Goal: Contribute content

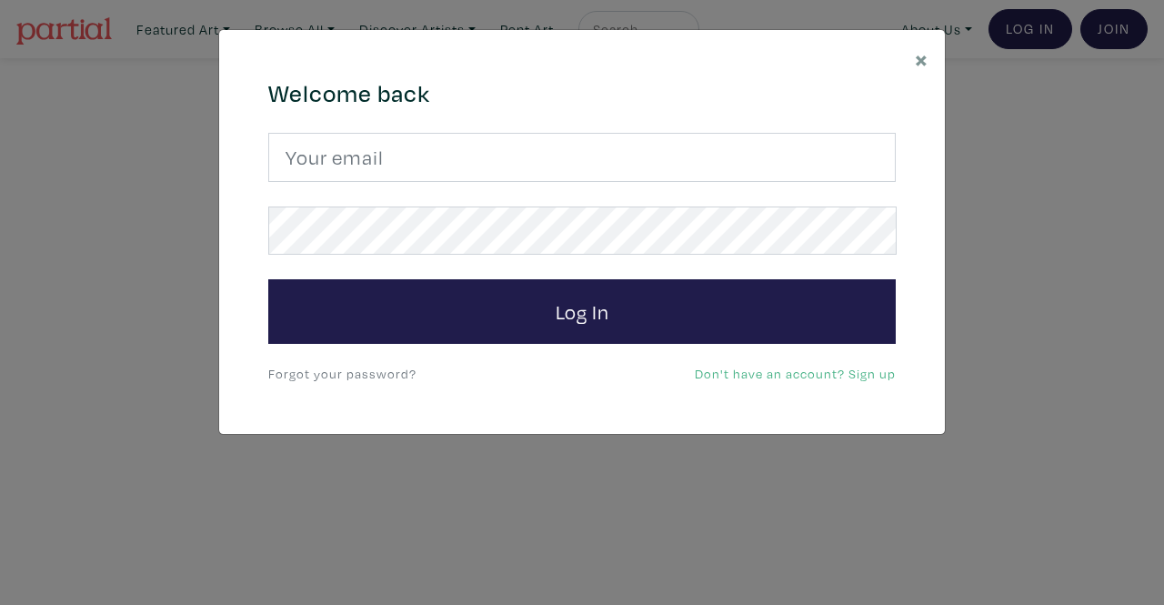
type input "srossdfloyd@gmail.com"
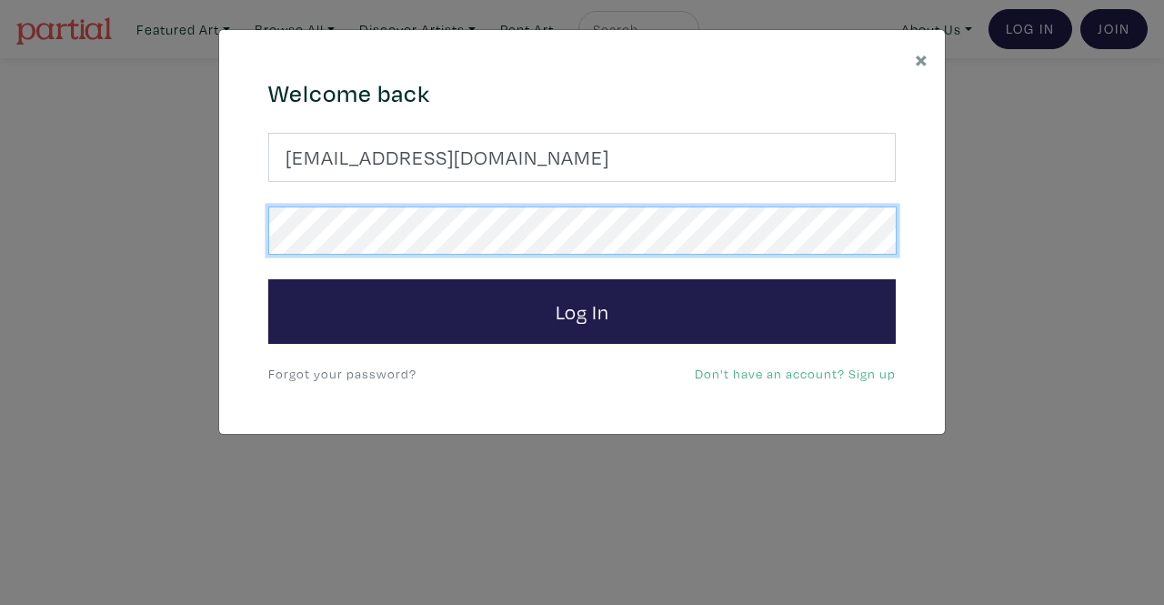
click at [268, 279] on button "Log In" at bounding box center [581, 311] width 627 height 65
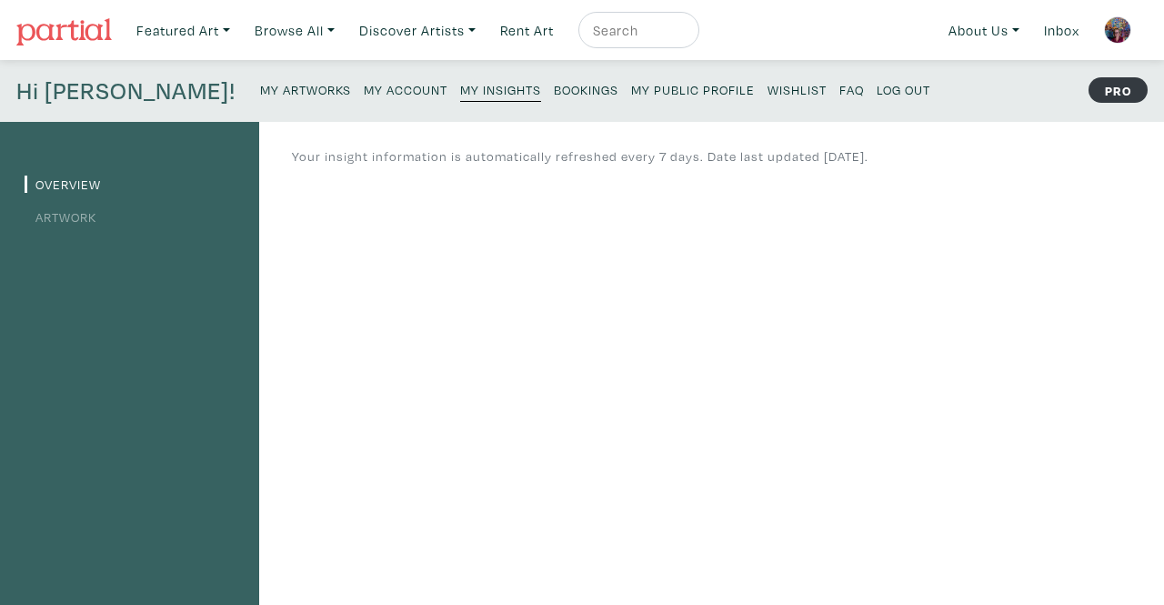
click at [79, 216] on link "Artwork" at bounding box center [61, 216] width 72 height 17
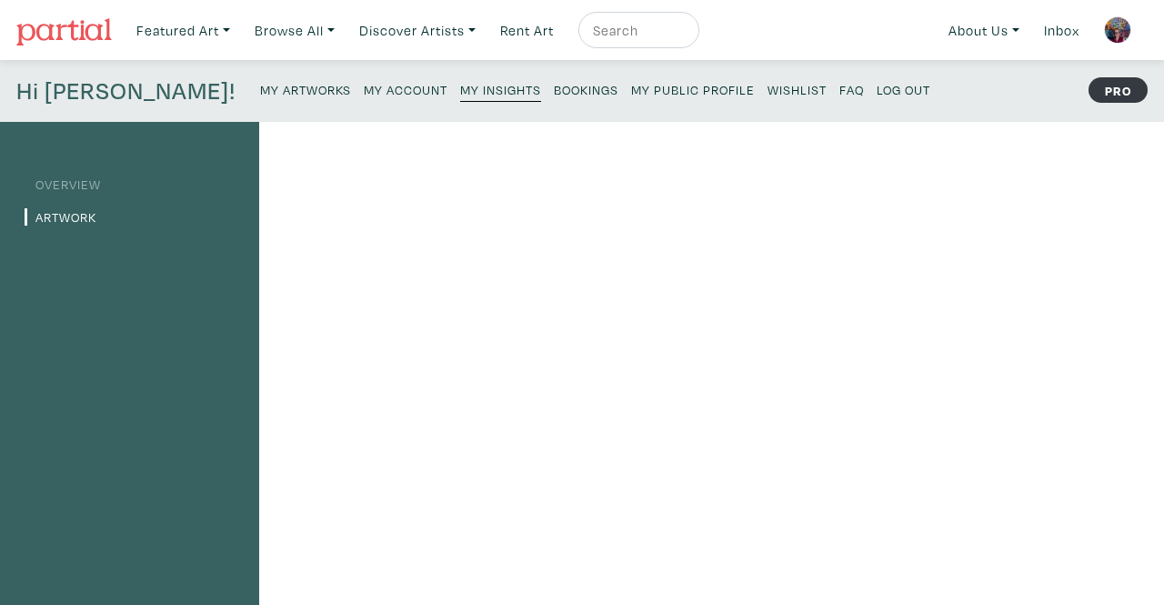
click at [260, 90] on small "My Artworks" at bounding box center [305, 89] width 91 height 17
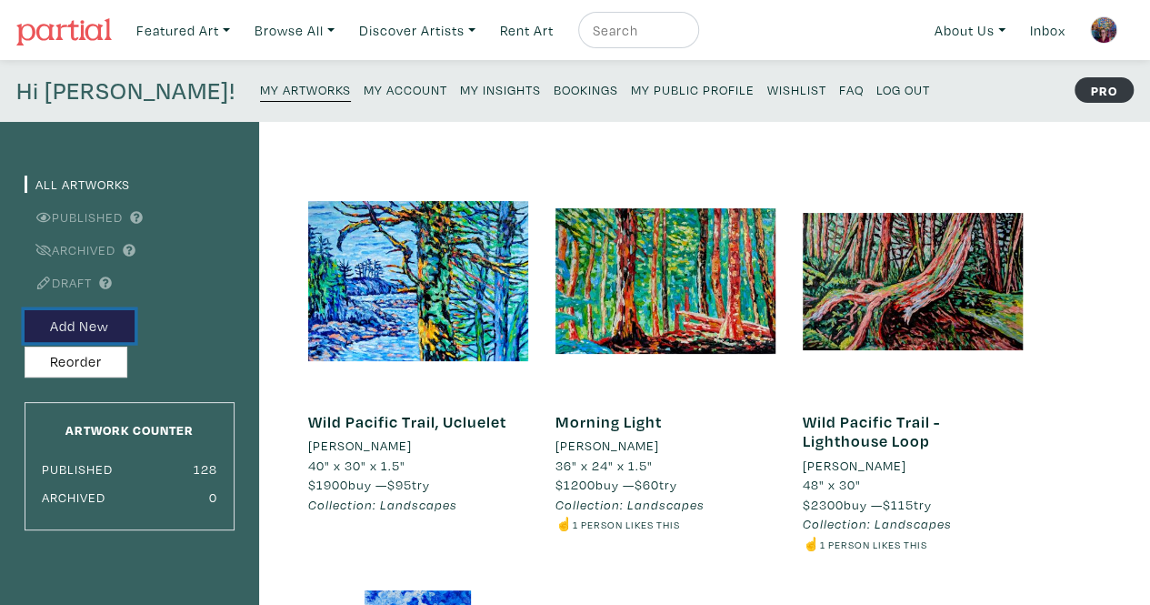
click at [83, 326] on button "Add New" at bounding box center [80, 326] width 110 height 32
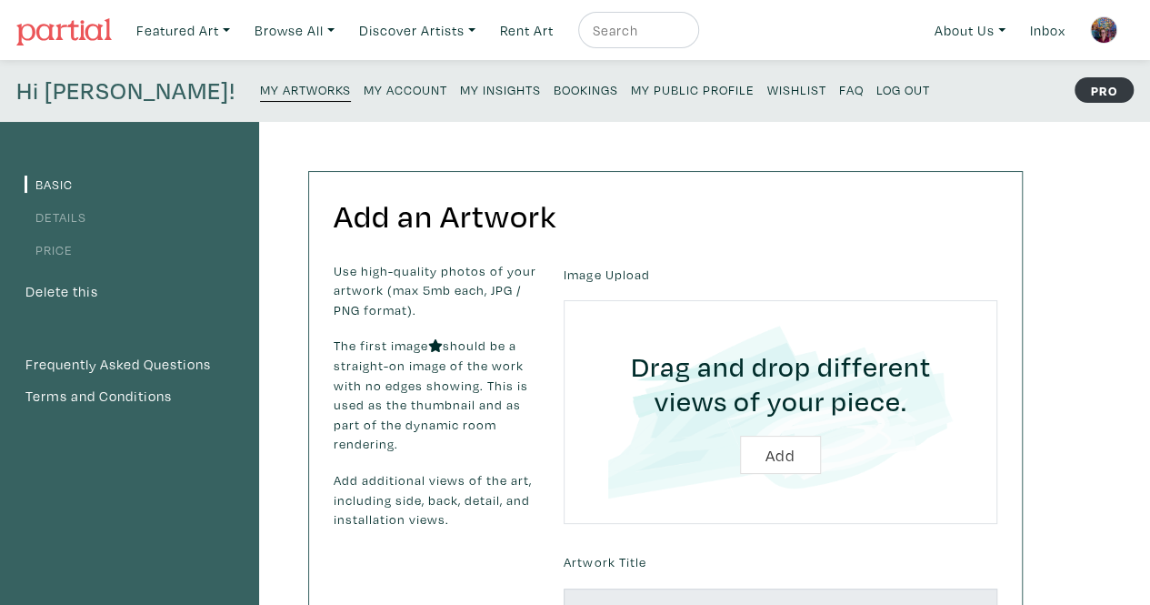
click at [800, 462] on input "file" at bounding box center [780, 412] width 383 height 173
type input "C:\fakepath\Chasing the Light.jpg"
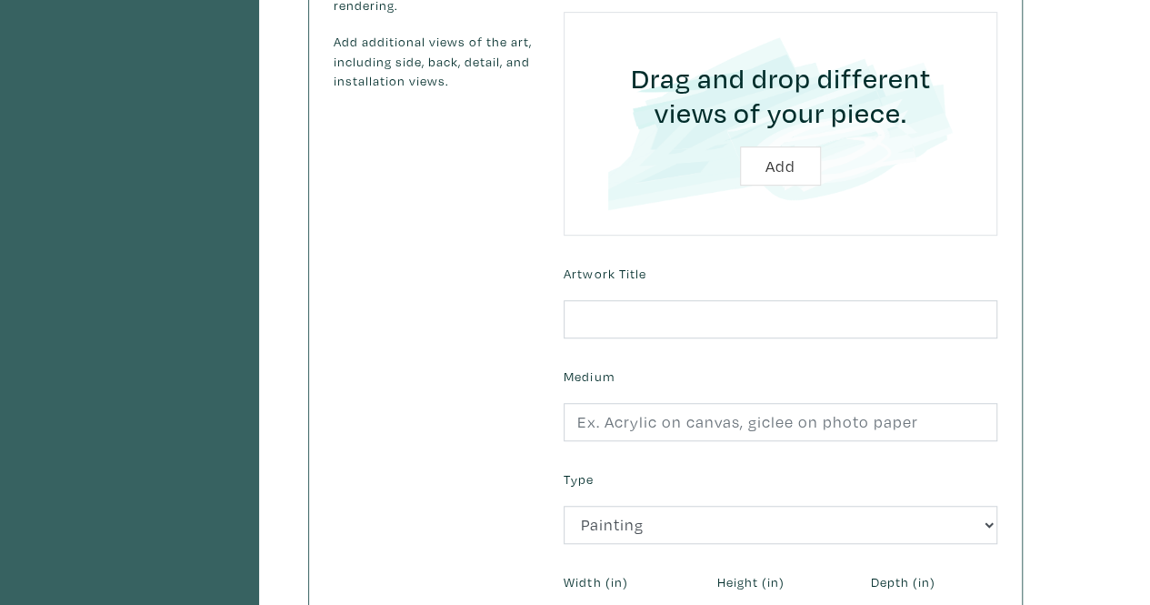
scroll to position [455, 0]
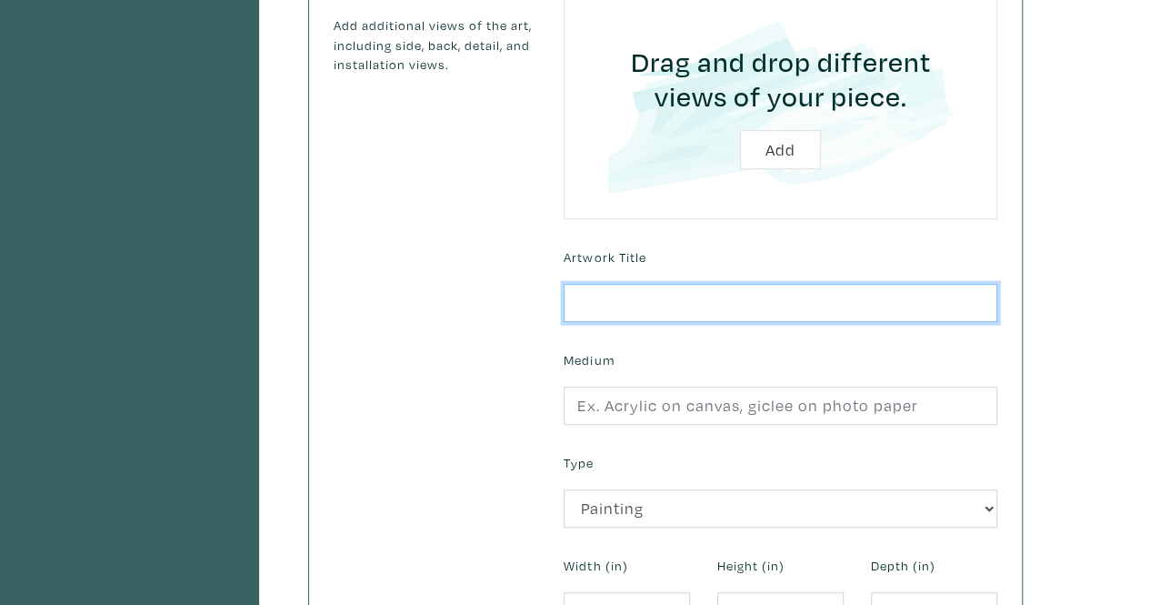
click at [590, 303] on input "text" at bounding box center [781, 303] width 434 height 39
type input "Chasing the Light"
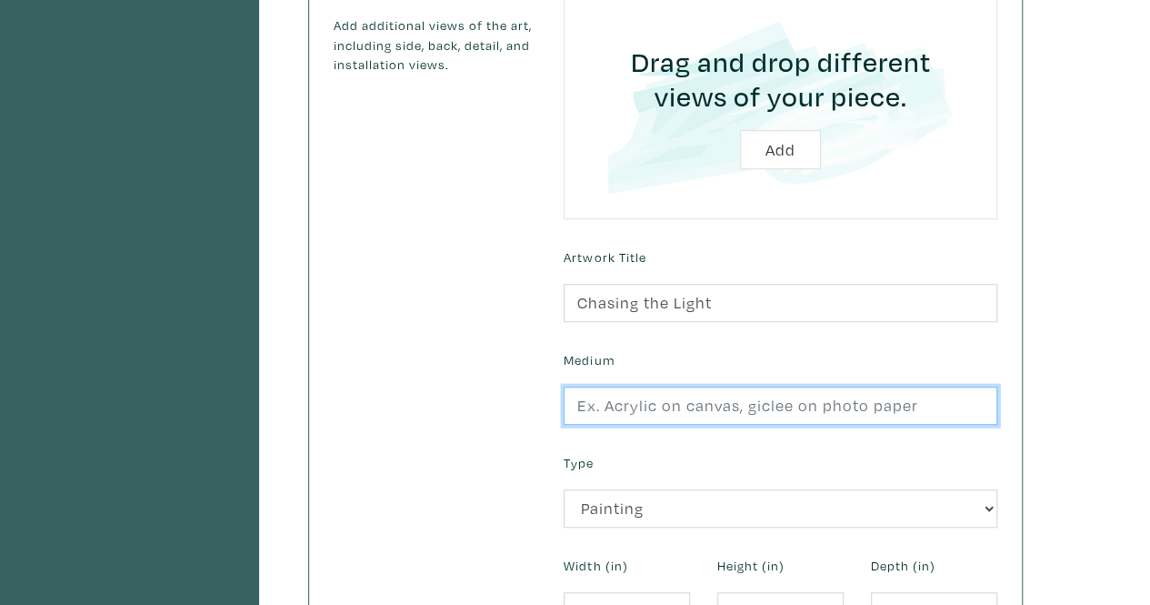
click at [592, 405] on input "text" at bounding box center [781, 405] width 434 height 39
type input "oil on canvas"
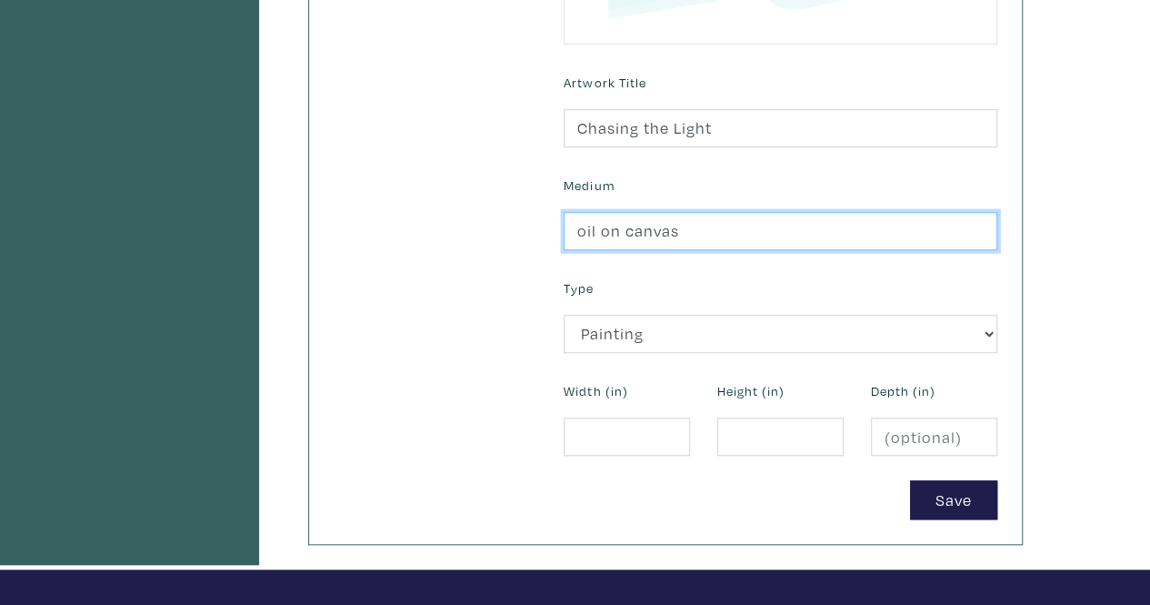
scroll to position [637, 0]
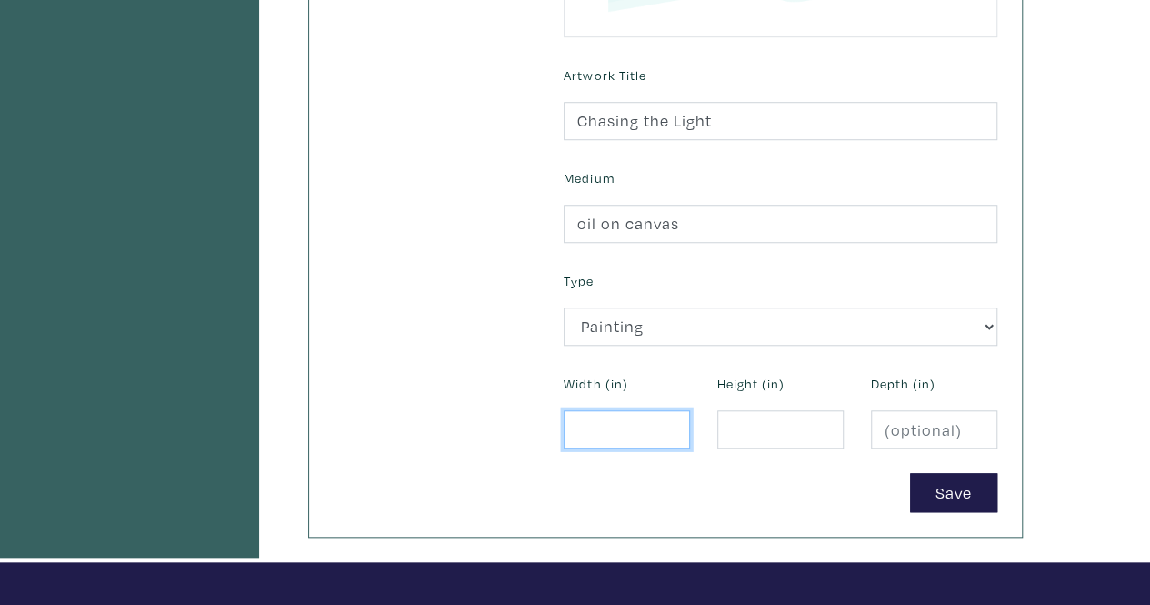
click at [615, 424] on input "number" at bounding box center [627, 429] width 126 height 39
type input "30"
click at [774, 425] on input "number" at bounding box center [780, 429] width 126 height 39
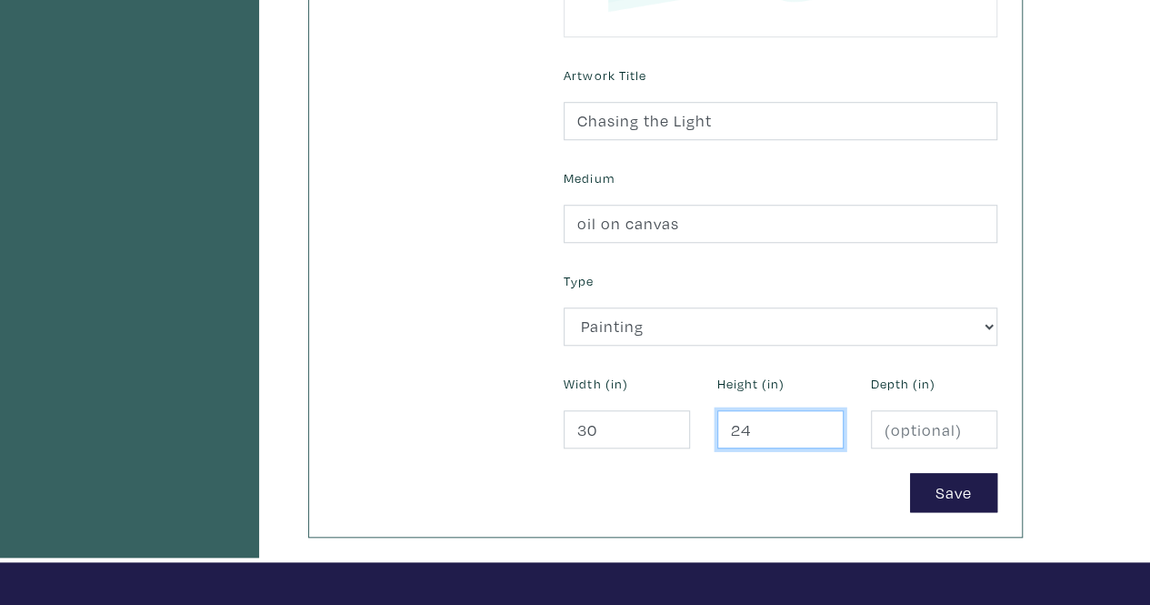
type input "24"
click at [954, 430] on input "number" at bounding box center [934, 429] width 126 height 39
type input "1.5"
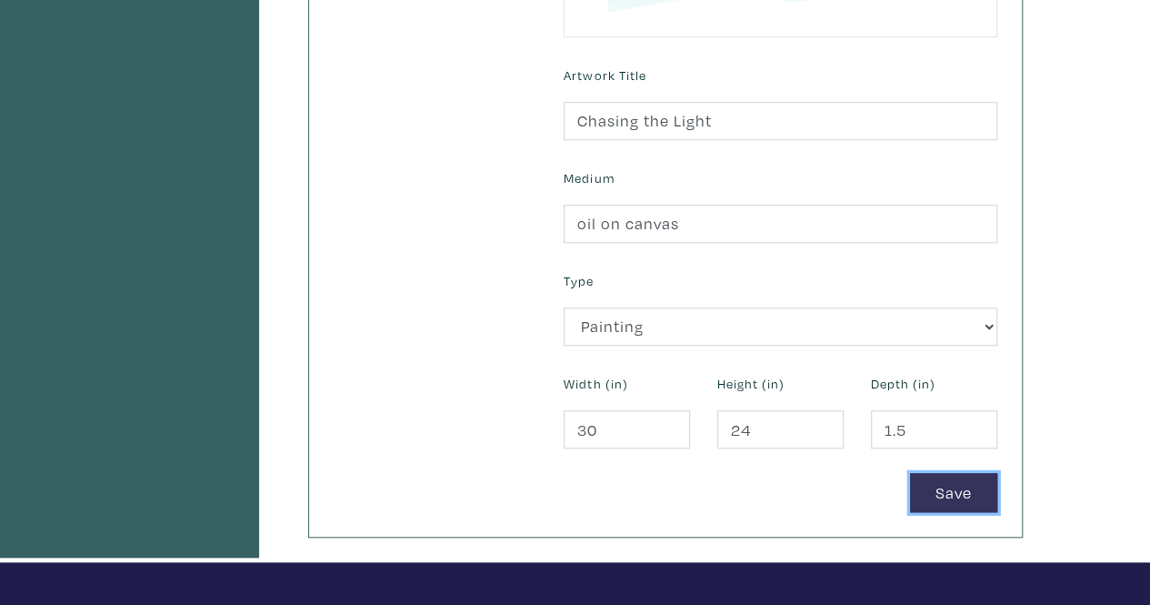
click at [944, 496] on button "Save" at bounding box center [953, 492] width 87 height 39
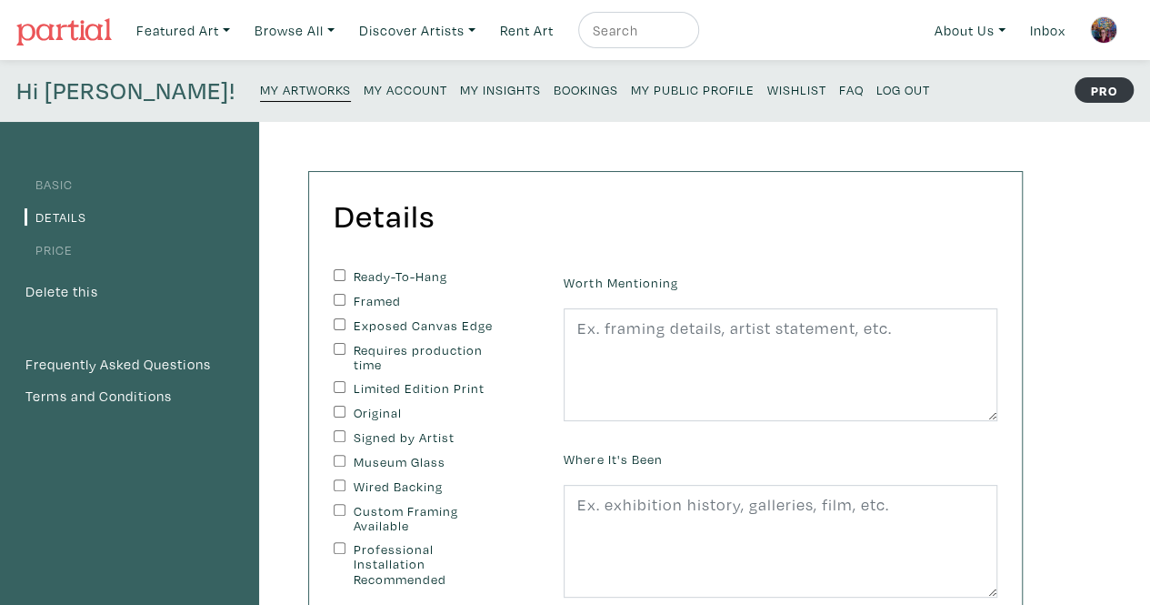
click at [371, 276] on label "Ready-To-Hang" at bounding box center [430, 276] width 152 height 15
click at [346, 276] on input "Ready-To-Hang" at bounding box center [340, 275] width 12 height 12
checkbox input "true"
click at [386, 326] on label "Exposed Canvas Edge" at bounding box center [430, 325] width 152 height 15
click at [346, 326] on input "Exposed Canvas Edge" at bounding box center [340, 324] width 12 height 12
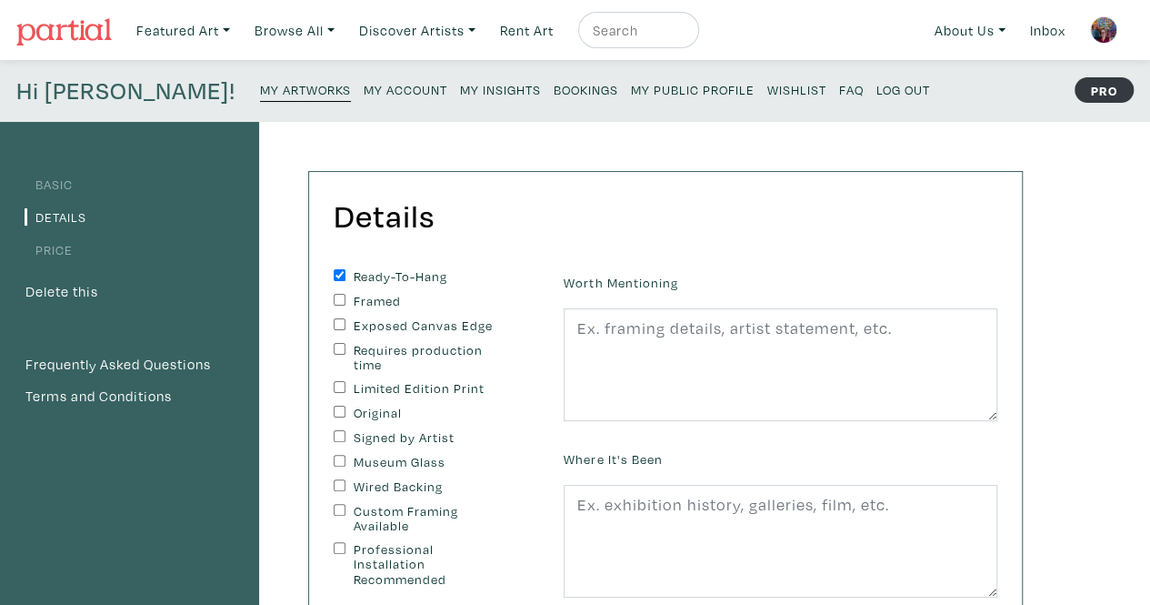
checkbox input "true"
click at [360, 414] on label "Original" at bounding box center [430, 413] width 152 height 15
click at [346, 414] on input "Original" at bounding box center [340, 412] width 12 height 12
checkbox input "true"
click at [356, 436] on label "Signed by Artist" at bounding box center [430, 437] width 152 height 15
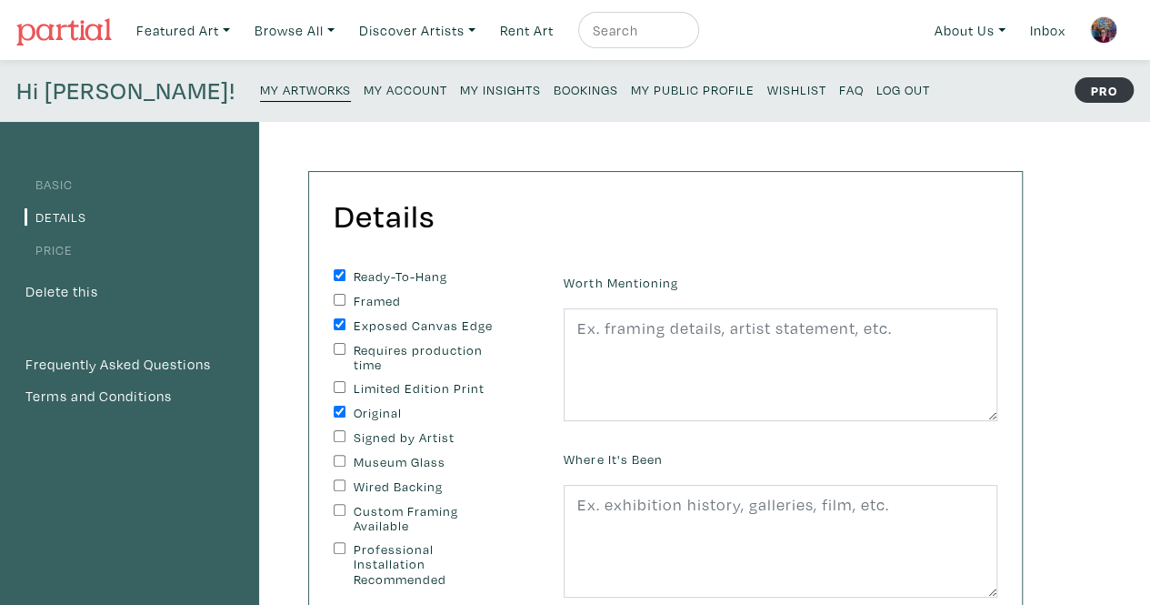
click at [346, 436] on input "Signed by Artist" at bounding box center [340, 436] width 12 height 12
checkbox input "true"
click at [369, 486] on label "Wired Backing" at bounding box center [430, 486] width 152 height 15
click at [346, 486] on input "Wired Backing" at bounding box center [340, 485] width 12 height 12
checkbox input "true"
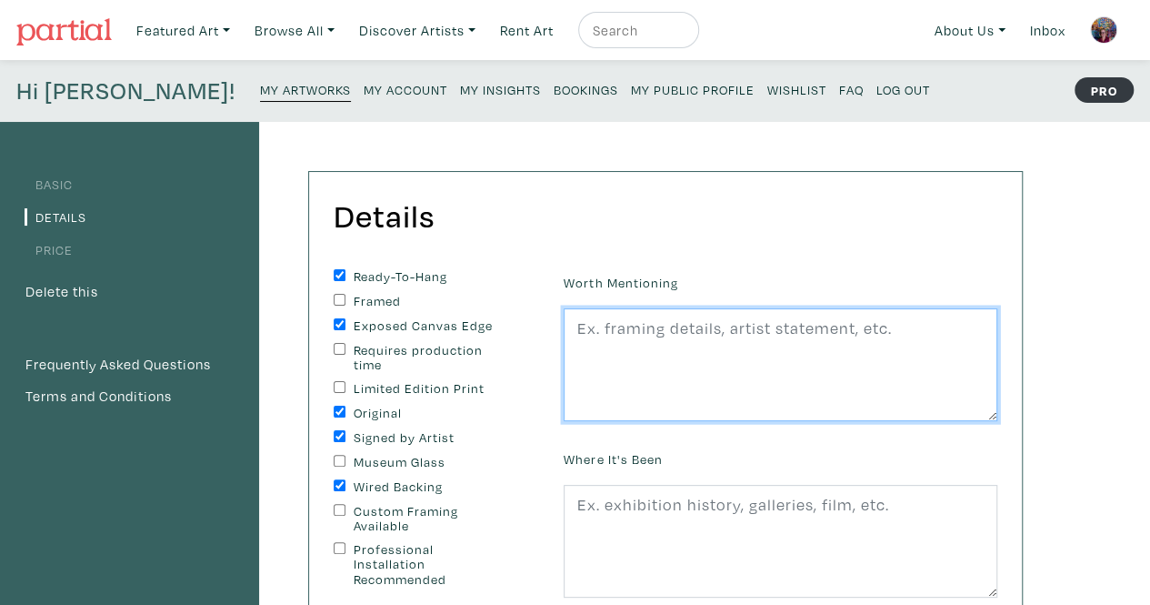
click at [661, 340] on textarea at bounding box center [781, 364] width 434 height 113
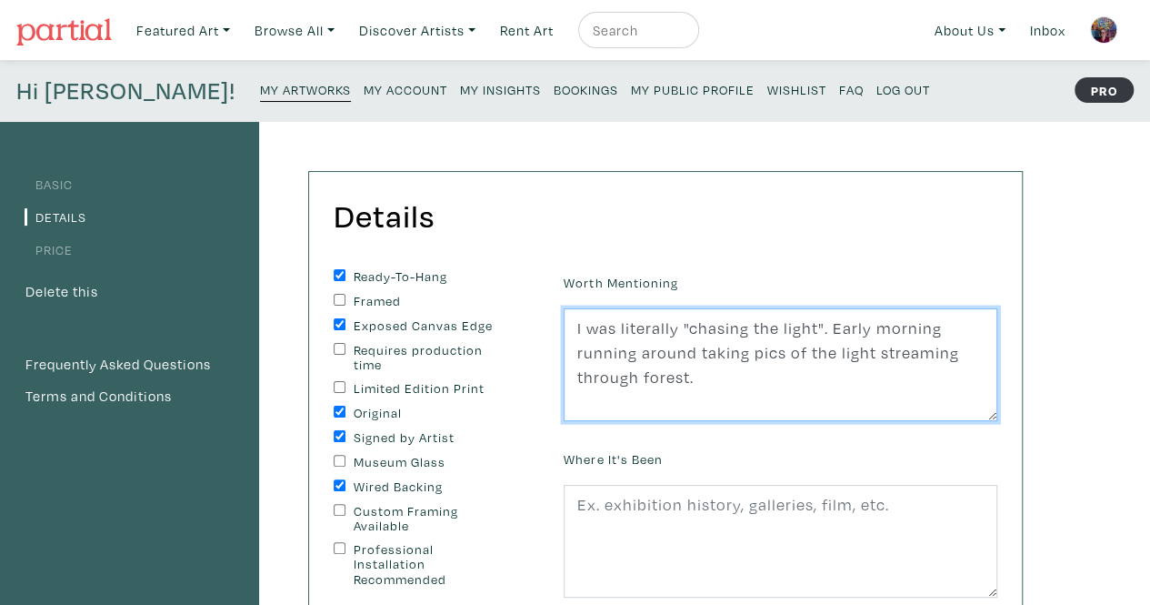
click at [938, 323] on textarea "I was literally "chasing the light". Early morning running around taking pics o…" at bounding box center [781, 364] width 434 height 113
drag, startPoint x: 837, startPoint y: 326, endPoint x: 833, endPoint y: 336, distance: 10.6
click at [833, 336] on textarea "I was literally "chasing the light". Early morning running around taking pics o…" at bounding box center [781, 364] width 434 height 113
click at [986, 327] on textarea "I was literally "chasing the light". In the early morning running around taking…" at bounding box center [781, 364] width 434 height 113
drag, startPoint x: 574, startPoint y: 330, endPoint x: 869, endPoint y: 385, distance: 300.5
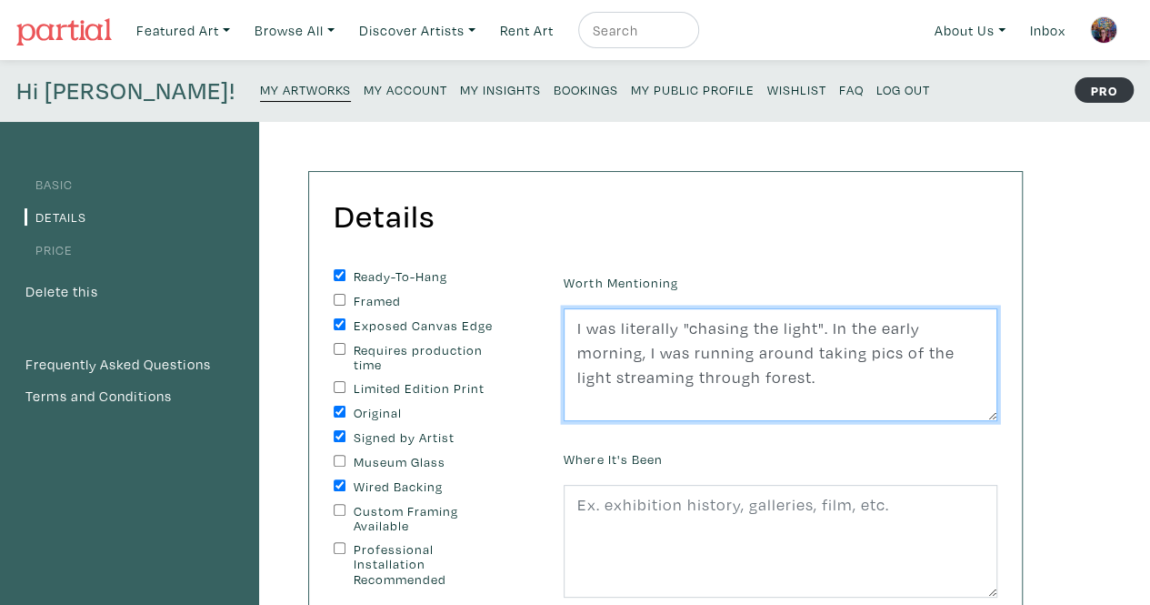
click at [869, 385] on textarea "I was literally "chasing the light". In the early morning, I was running around…" at bounding box center [781, 364] width 434 height 113
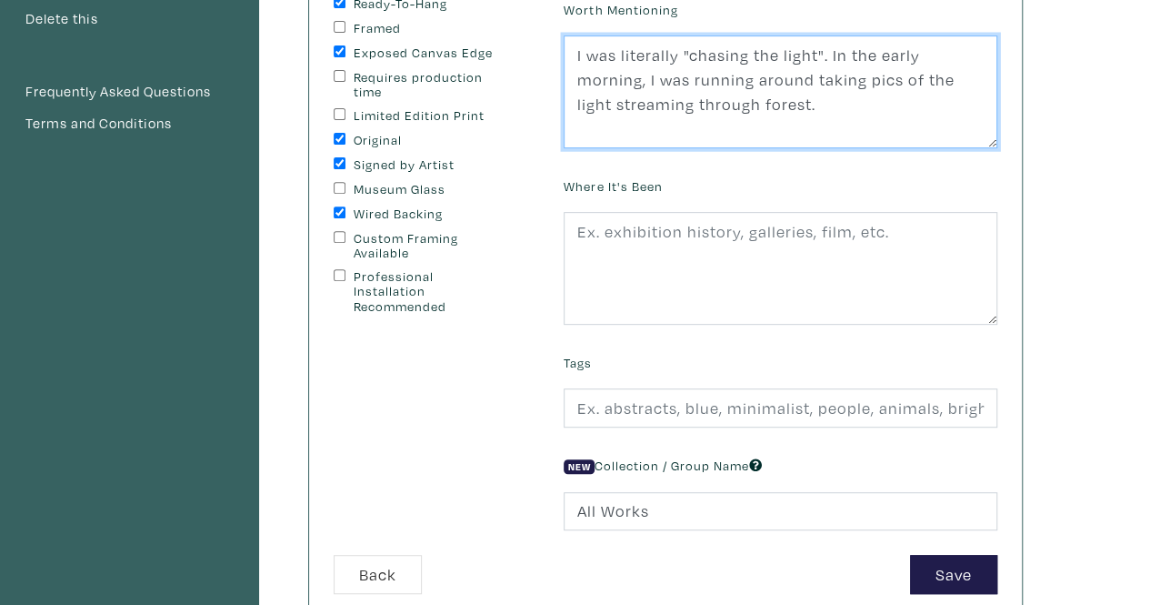
scroll to position [364, 0]
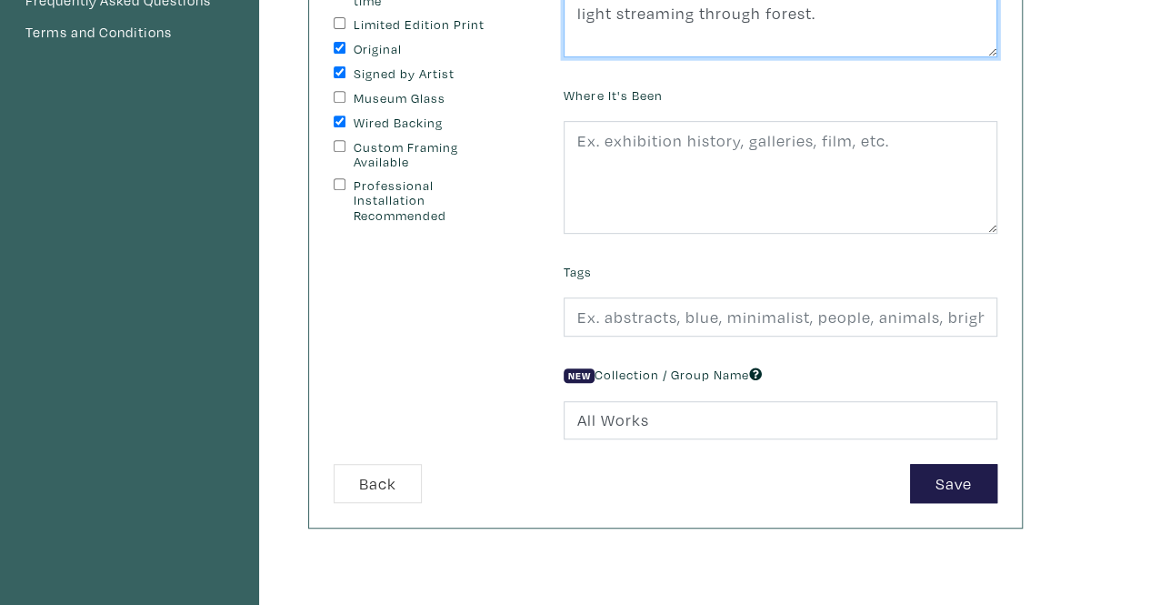
type textarea "I was literally "chasing the light". In the early morning, I was running around…"
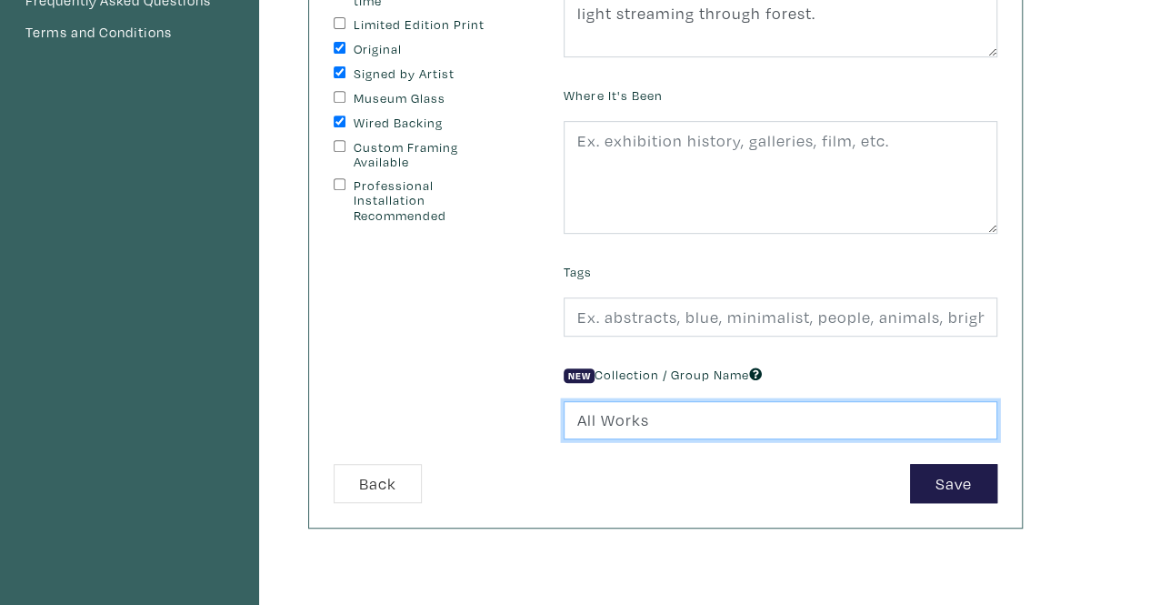
click at [747, 418] on input "All Works" at bounding box center [781, 420] width 434 height 39
drag, startPoint x: 691, startPoint y: 424, endPoint x: 466, endPoint y: 408, distance: 226.0
click at [466, 408] on form "Ready-To-Hang Framed Exposed Canvas Edge Requires production time Limited Editi…" at bounding box center [665, 203] width 691 height 597
type input "Landscapes"
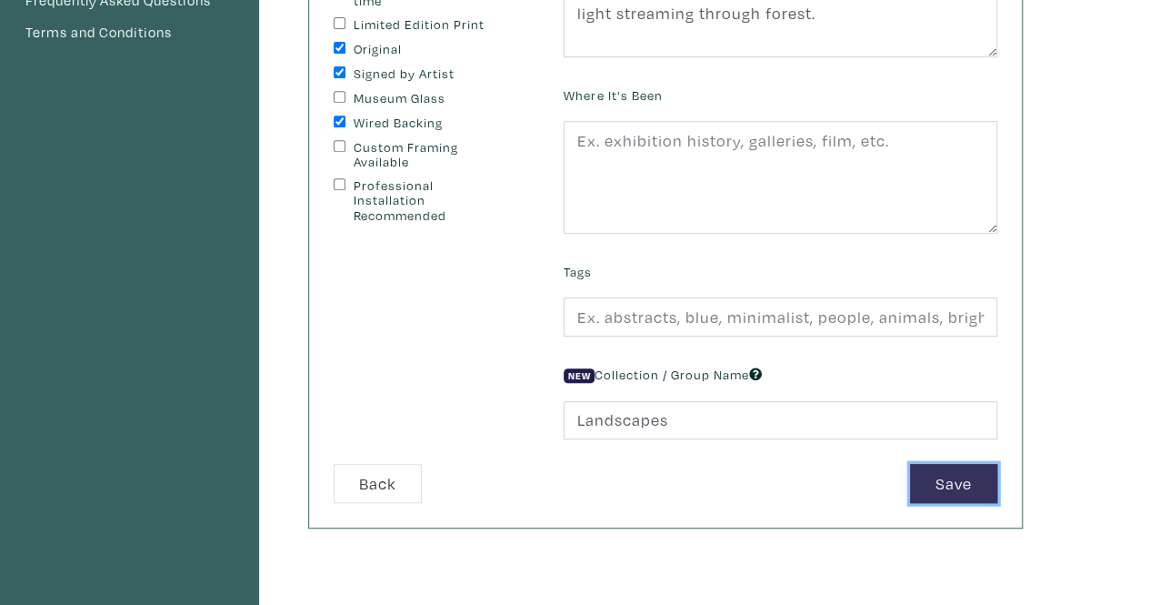
click at [989, 482] on button "Save" at bounding box center [953, 483] width 87 height 39
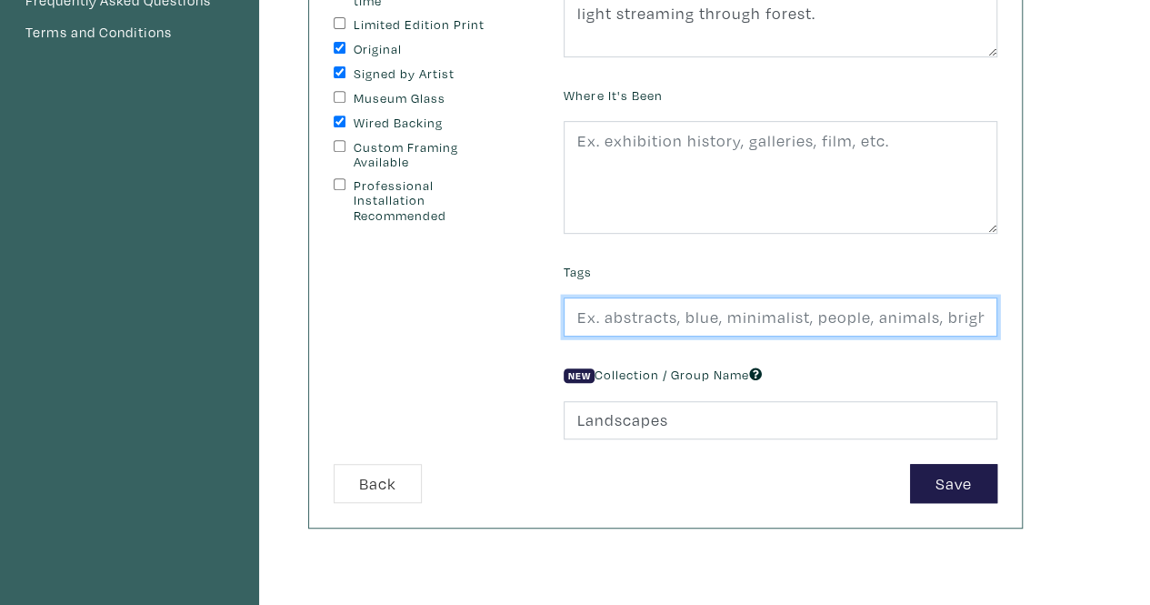
click at [618, 312] on input "text" at bounding box center [781, 316] width 434 height 39
click at [898, 310] on input "landscape, abstract, impressionism, contemporary, Canadian" at bounding box center [781, 316] width 434 height 39
drag, startPoint x: 902, startPoint y: 316, endPoint x: 969, endPoint y: 310, distance: 67.5
click at [969, 310] on input "landscape, abstract, impressionism, contemporary, Canadian" at bounding box center [781, 316] width 434 height 39
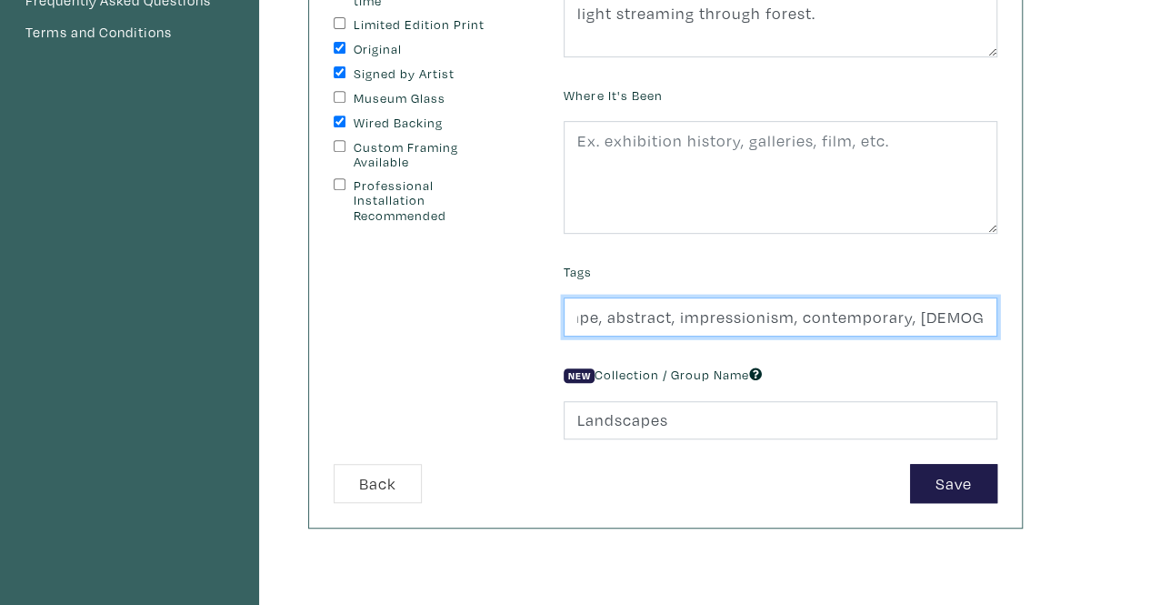
click at [969, 310] on input "landscape, abstract, impressionism, contemporary, Canadian" at bounding box center [781, 316] width 434 height 39
click at [989, 312] on input "landscape, abstract, impressionism, contemporary, Canadian" at bounding box center [781, 316] width 434 height 39
click at [775, 306] on input "landscape, abstract, impressionism, contemporary, Canadian, light, colour" at bounding box center [781, 316] width 434 height 39
type input "landscape, abstract, impressionism, contemporary, Canadian, light, colour"
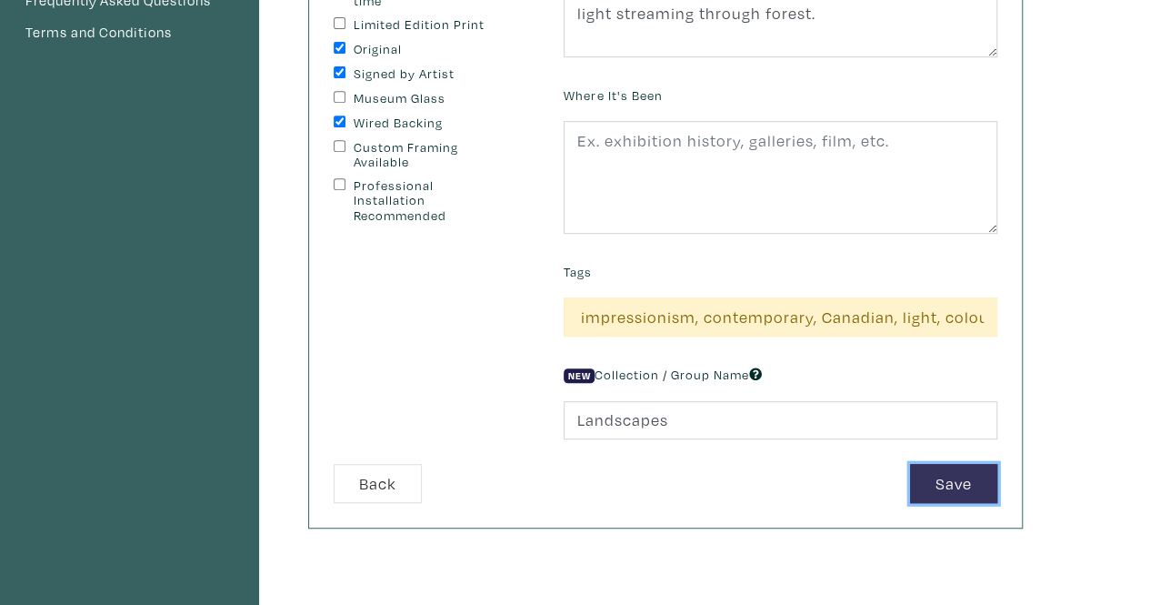
click at [973, 488] on button "Save" at bounding box center [953, 483] width 87 height 39
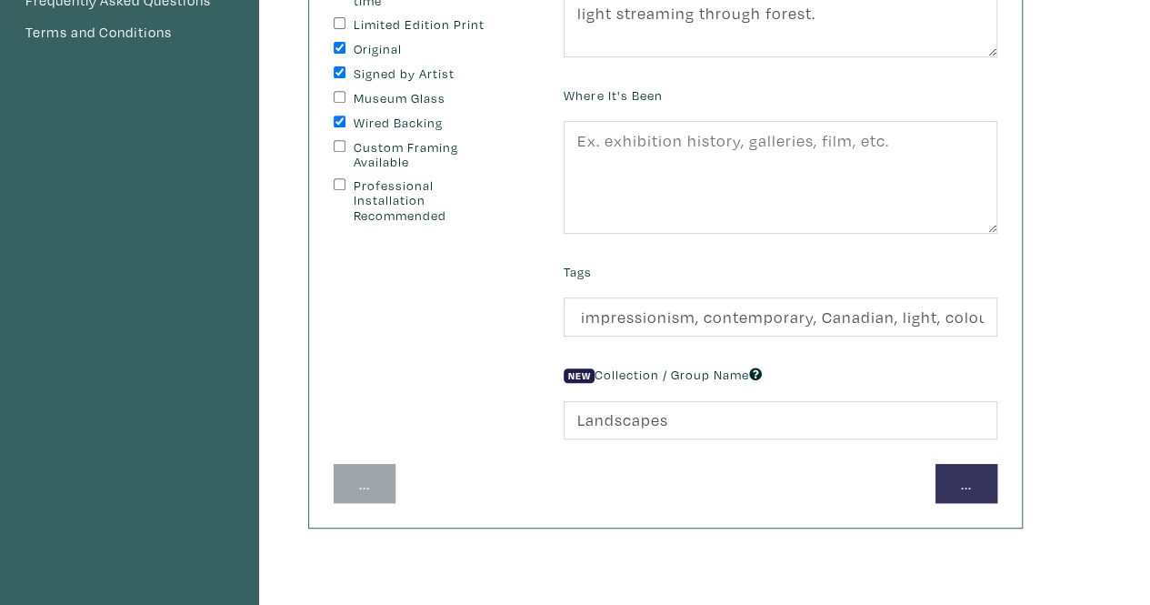
scroll to position [0, 0]
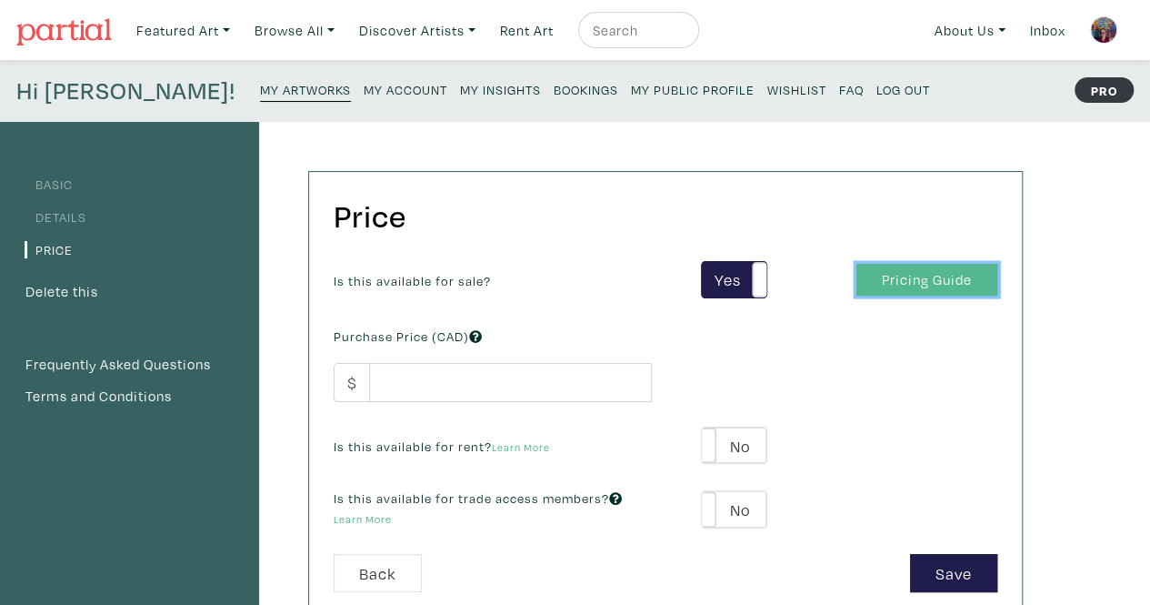
click at [913, 277] on link "Pricing Guide" at bounding box center [927, 280] width 141 height 32
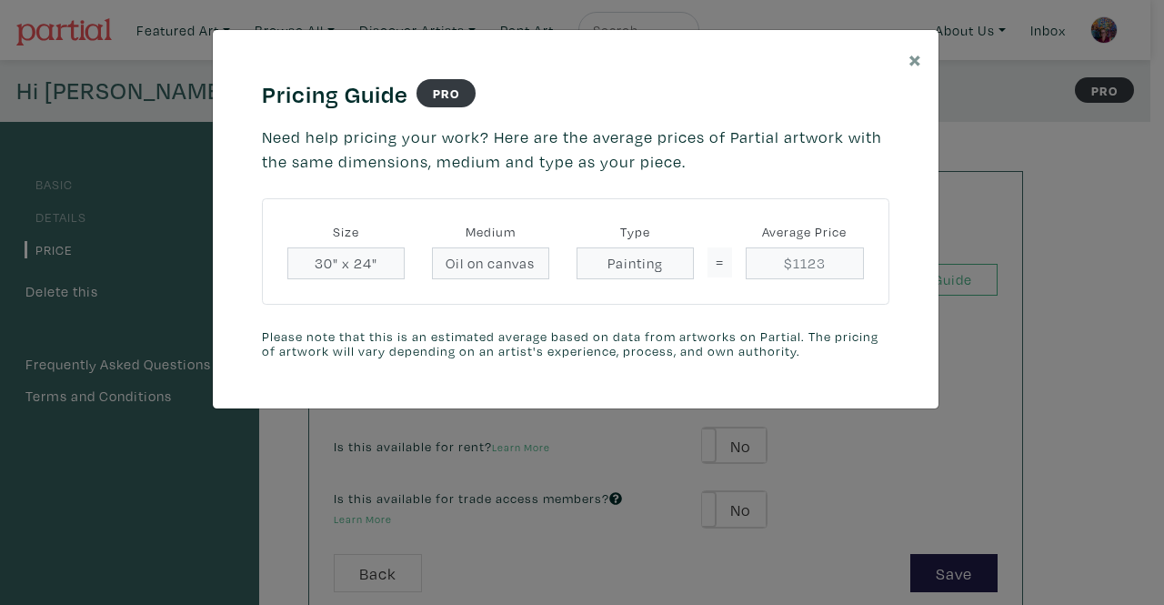
click at [1108, 288] on div "× Pricing Guide PRO Need help pricing your work? Here are the average prices of…" at bounding box center [582, 302] width 1164 height 605
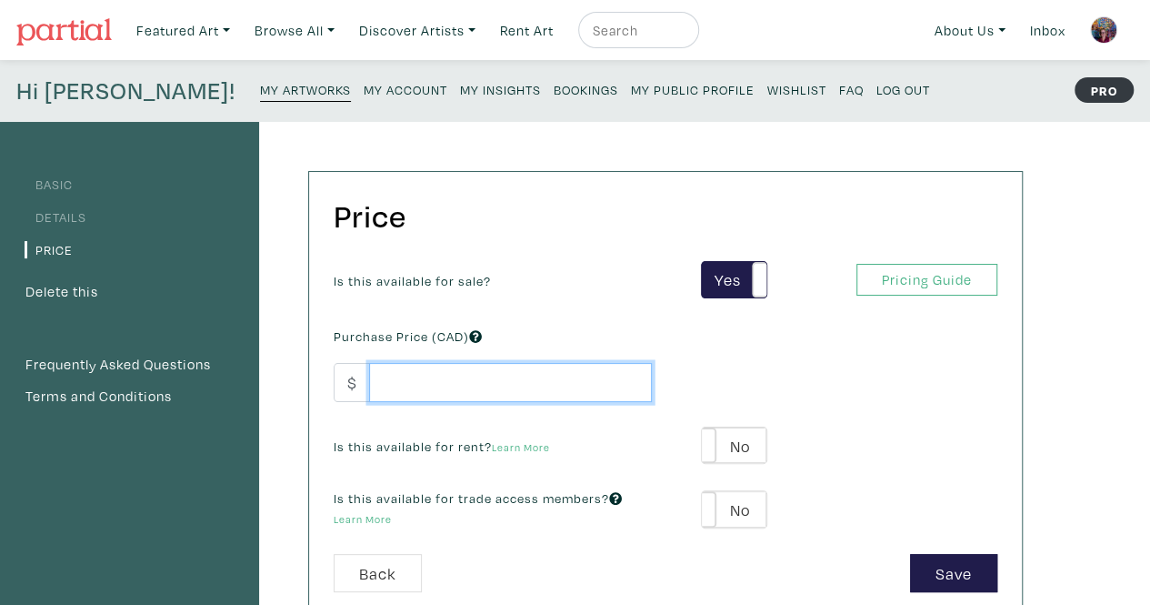
click at [400, 374] on input "number" at bounding box center [510, 382] width 283 height 39
type input "1100"
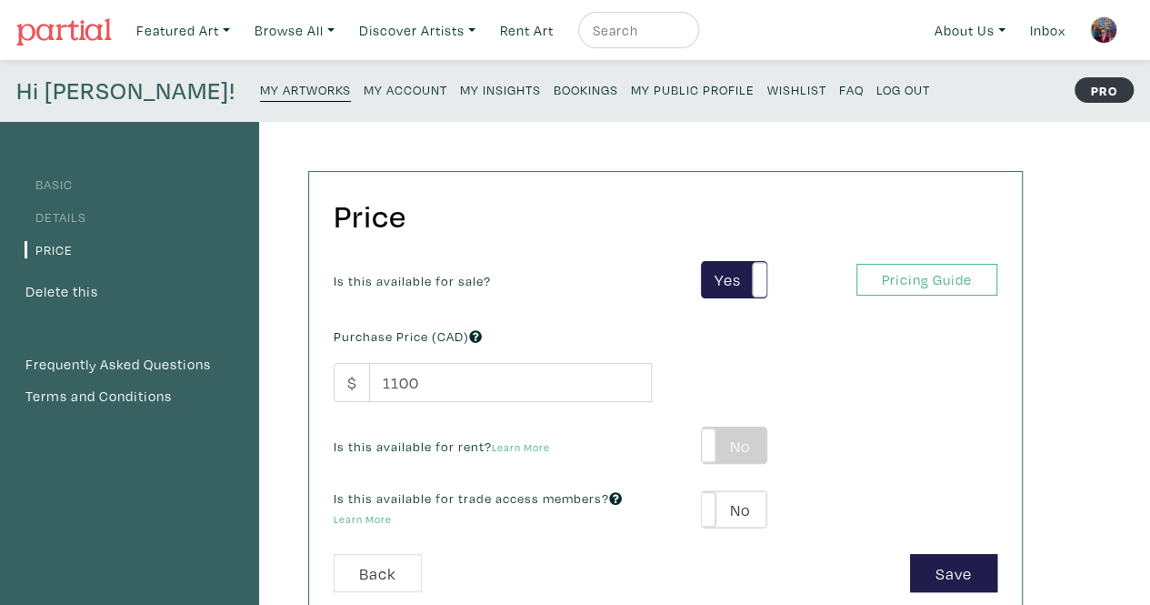
click at [738, 446] on label "No" at bounding box center [734, 445] width 65 height 36
type input "55"
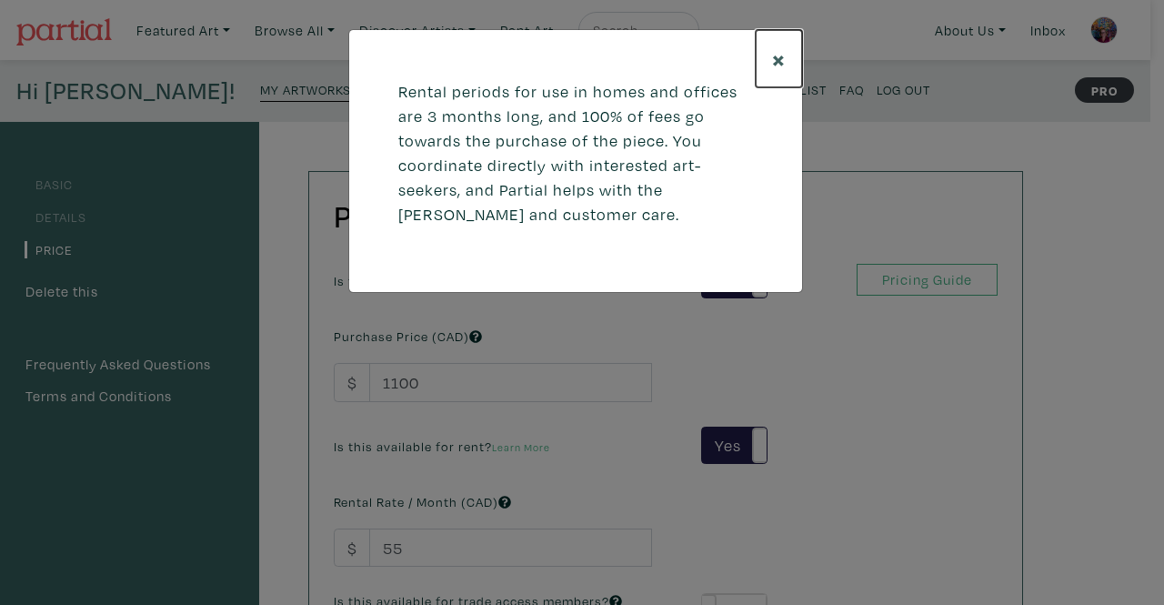
click at [777, 55] on span "×" at bounding box center [779, 59] width 14 height 32
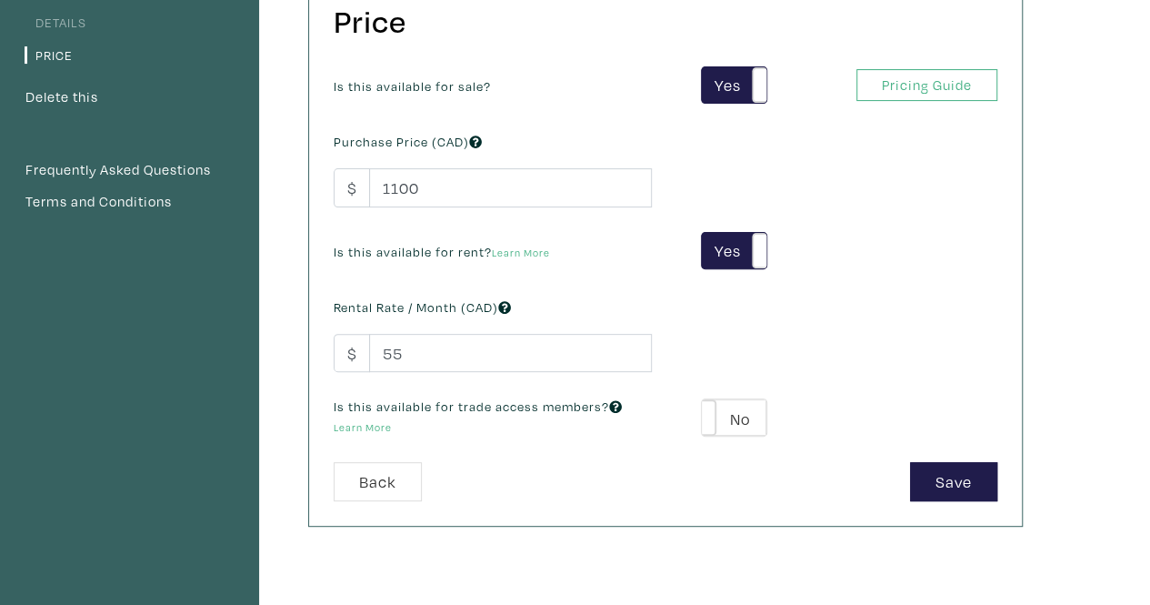
scroll to position [273, 0]
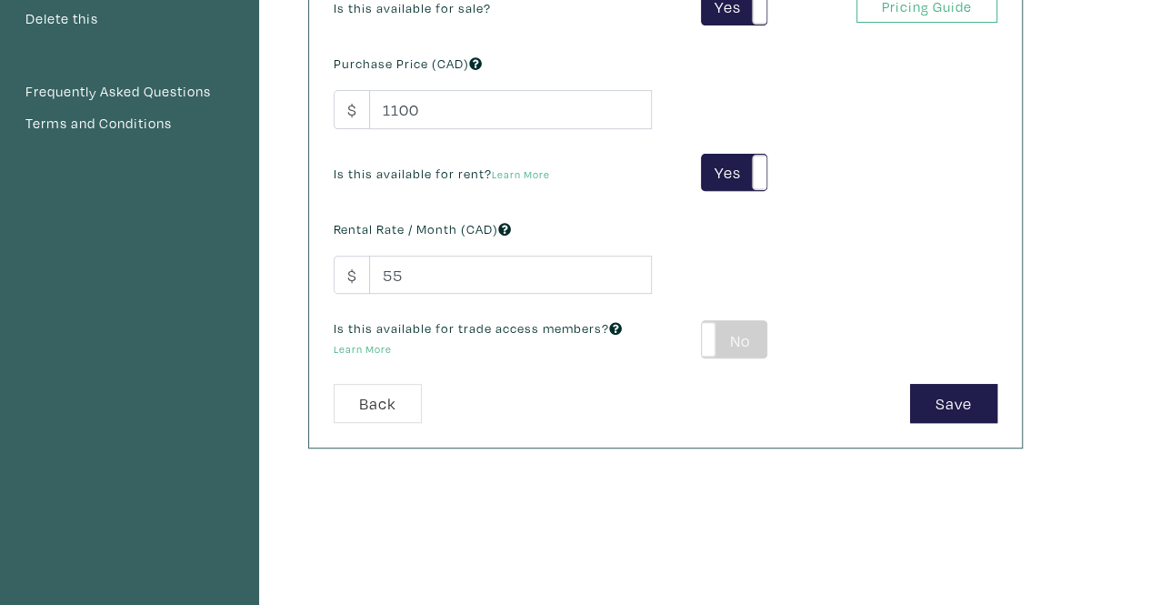
click at [742, 323] on label "No" at bounding box center [734, 339] width 65 height 36
type input "66"
type input "198"
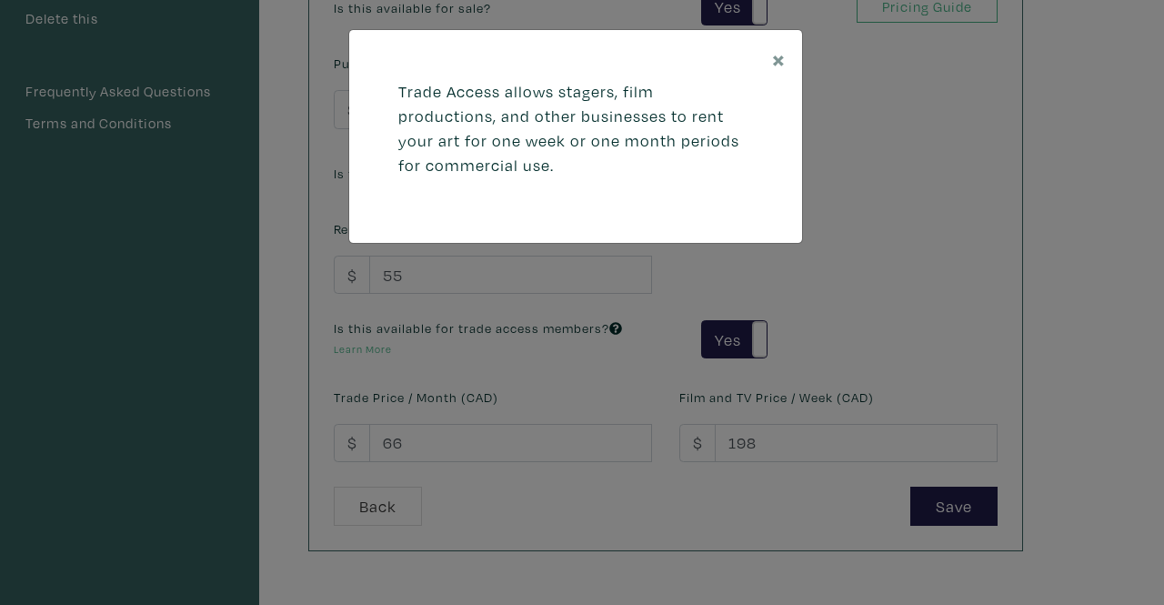
click at [975, 145] on div "× Trade Access allows stagers, film productions, and other businesses to rent y…" at bounding box center [582, 302] width 1164 height 605
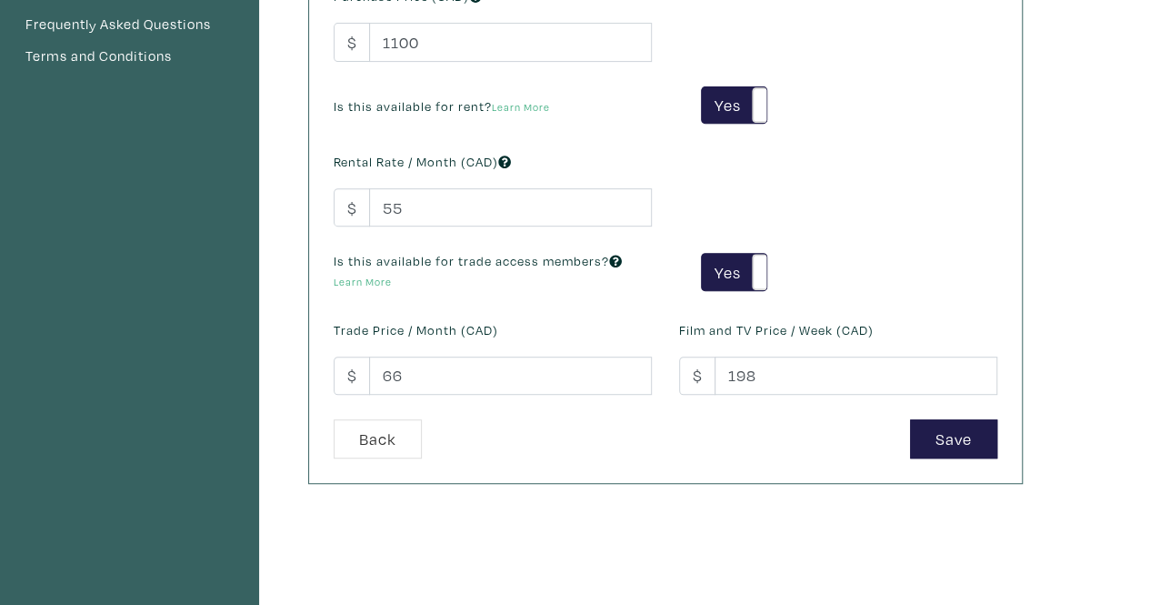
scroll to position [364, 0]
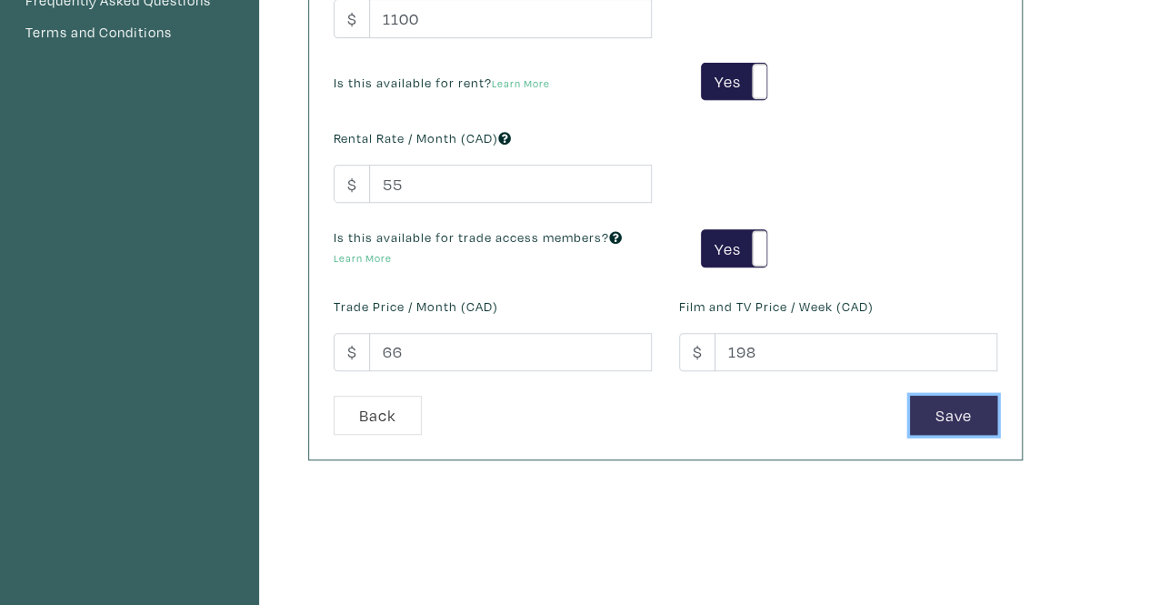
click at [981, 415] on button "Save" at bounding box center [953, 415] width 87 height 39
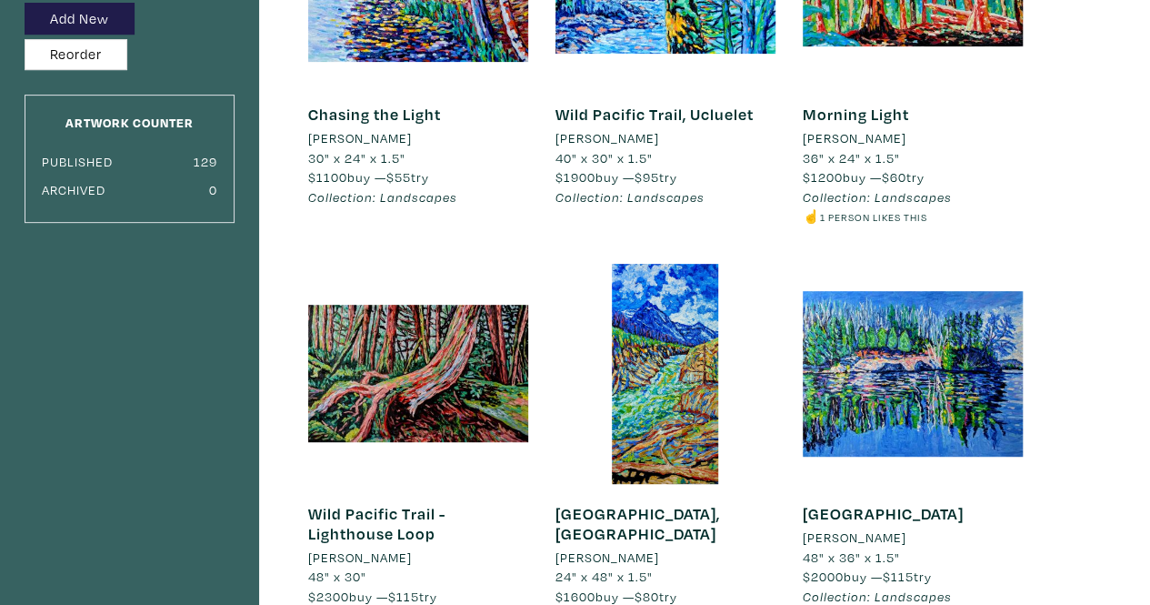
scroll to position [364, 0]
